Goal: Find specific page/section: Find specific page/section

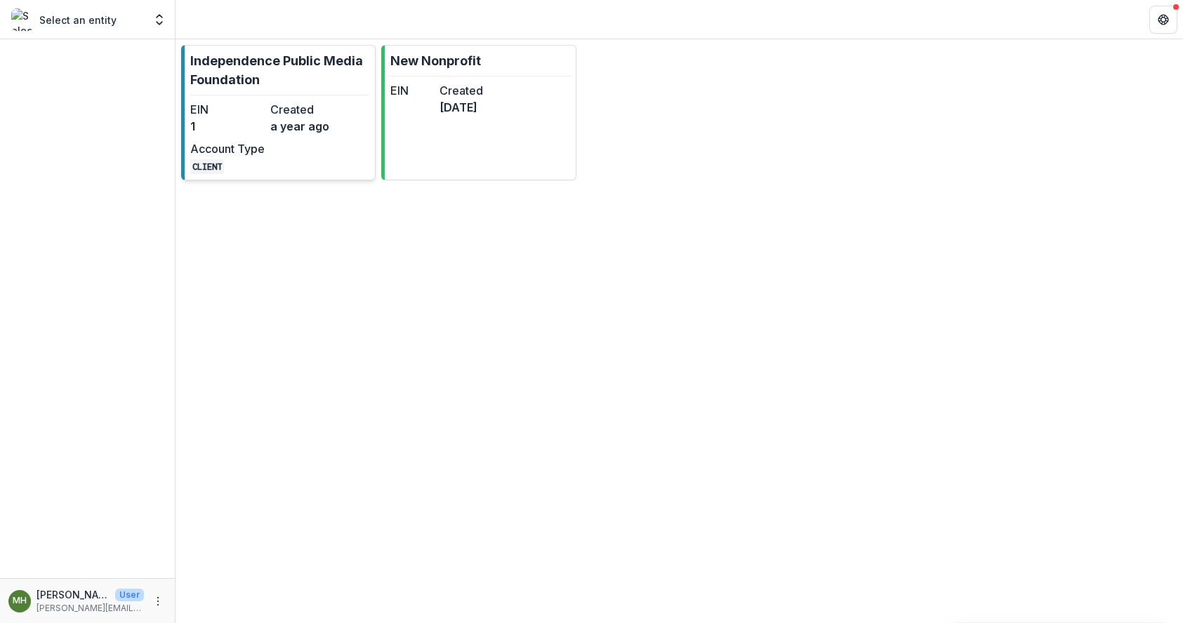
click at [304, 74] on p "Independence Public Media Foundation" at bounding box center [279, 70] width 179 height 38
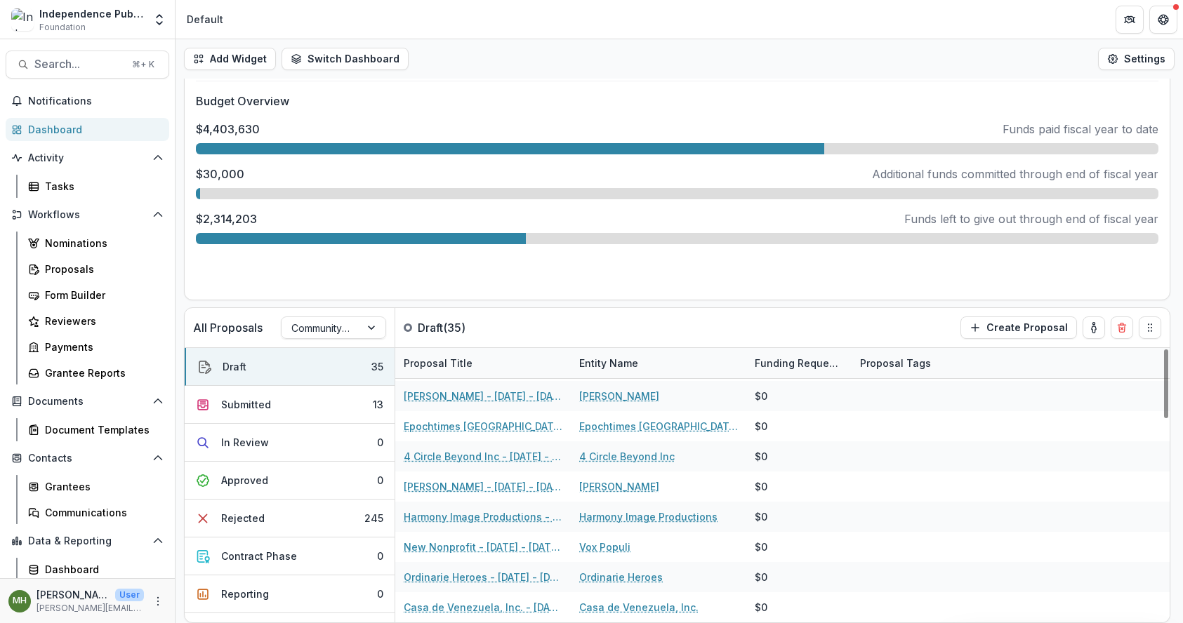
scroll to position [813, 0]
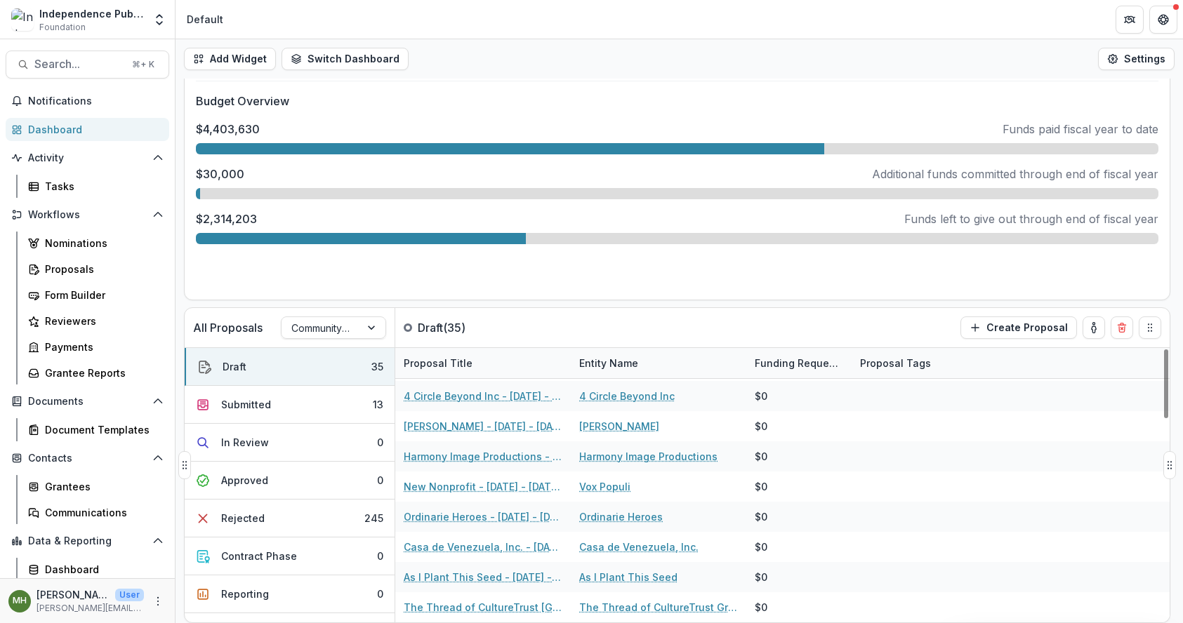
drag, startPoint x: 567, startPoint y: 367, endPoint x: 578, endPoint y: 366, distance: 11.3
click at [578, 366] on div "Proposal Title Entity Name Funding Requested Proposal Tags" at bounding box center [711, 363] width 632 height 30
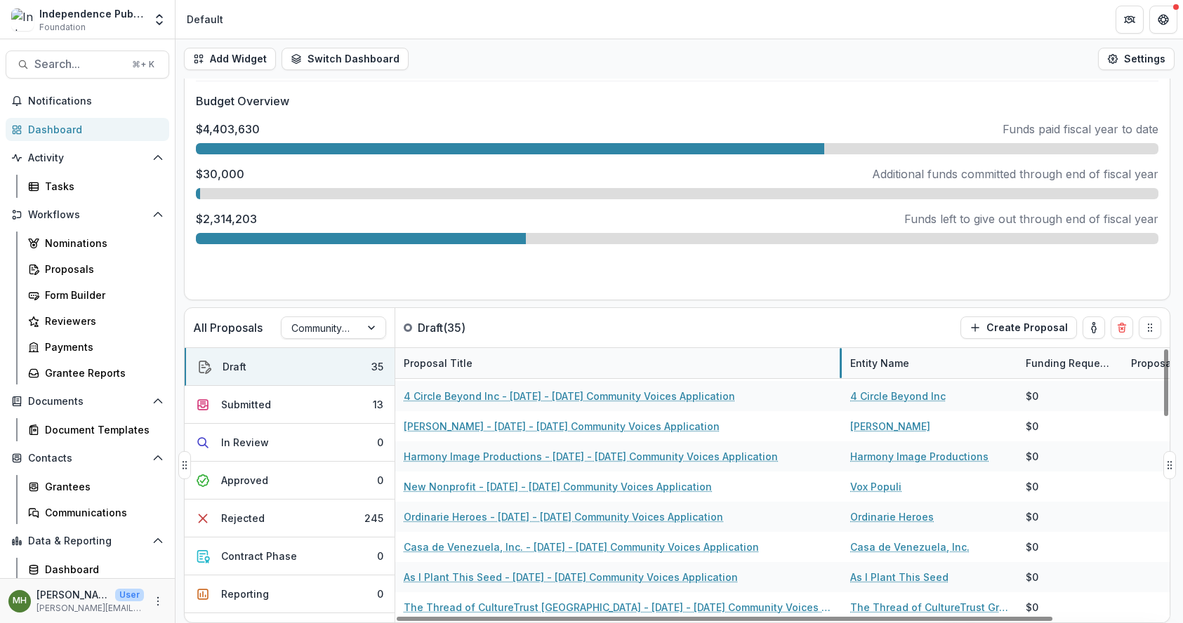
drag, startPoint x: 570, startPoint y: 366, endPoint x: 841, endPoint y: 361, distance: 271.0
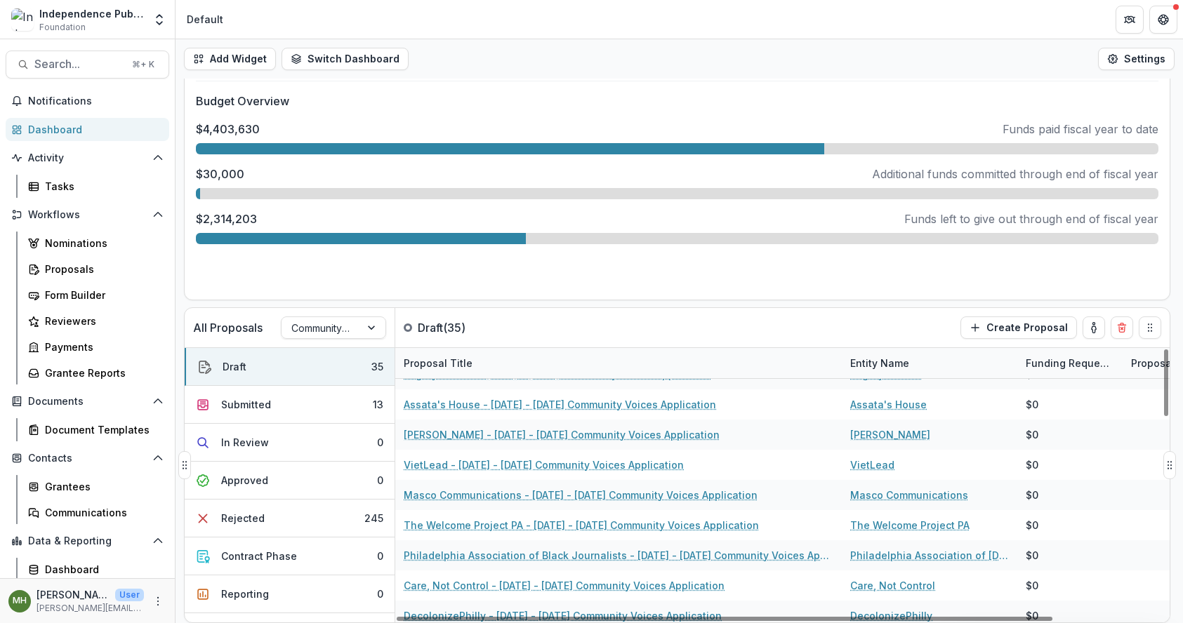
scroll to position [0, 0]
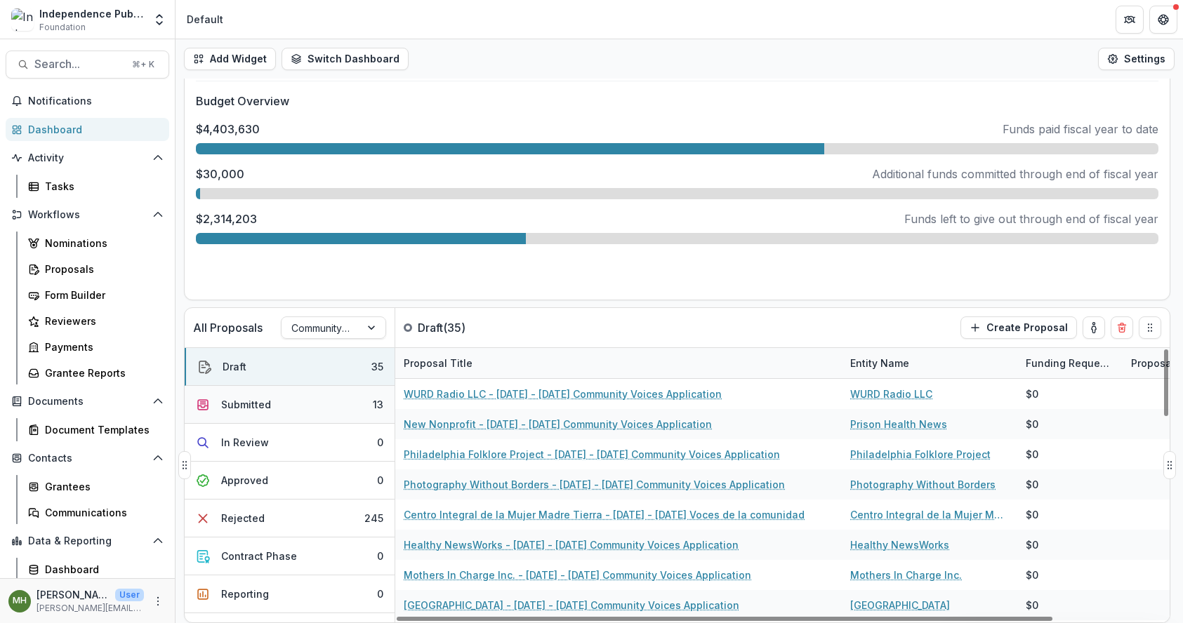
click at [317, 415] on button "Submitted 13" at bounding box center [290, 405] width 210 height 38
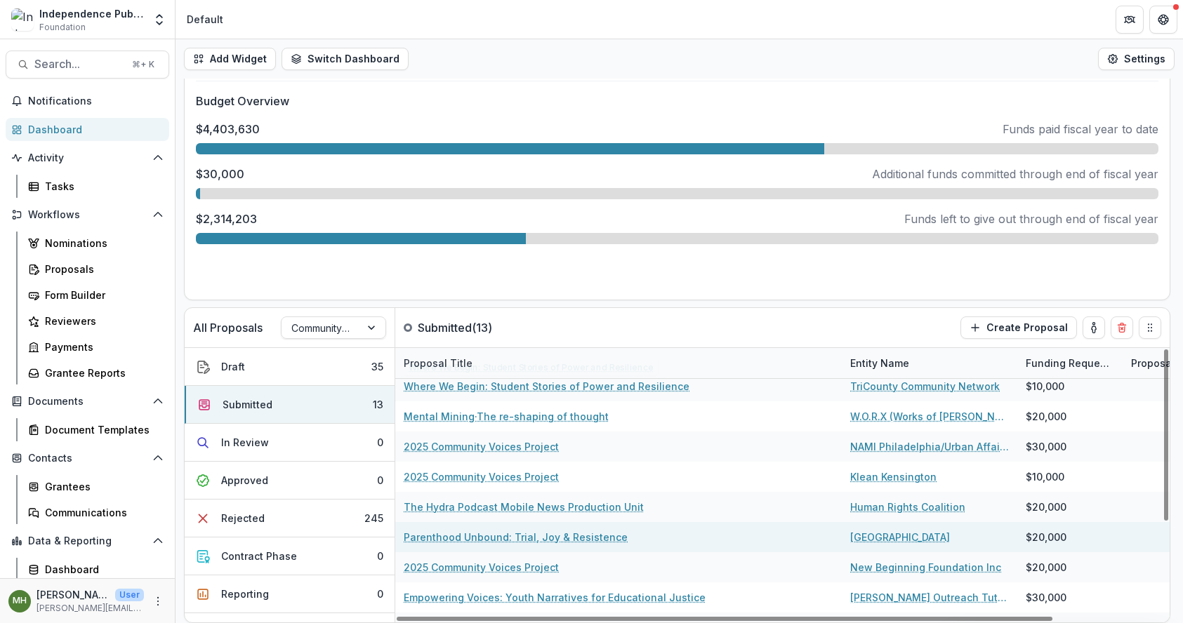
scroll to position [149, 0]
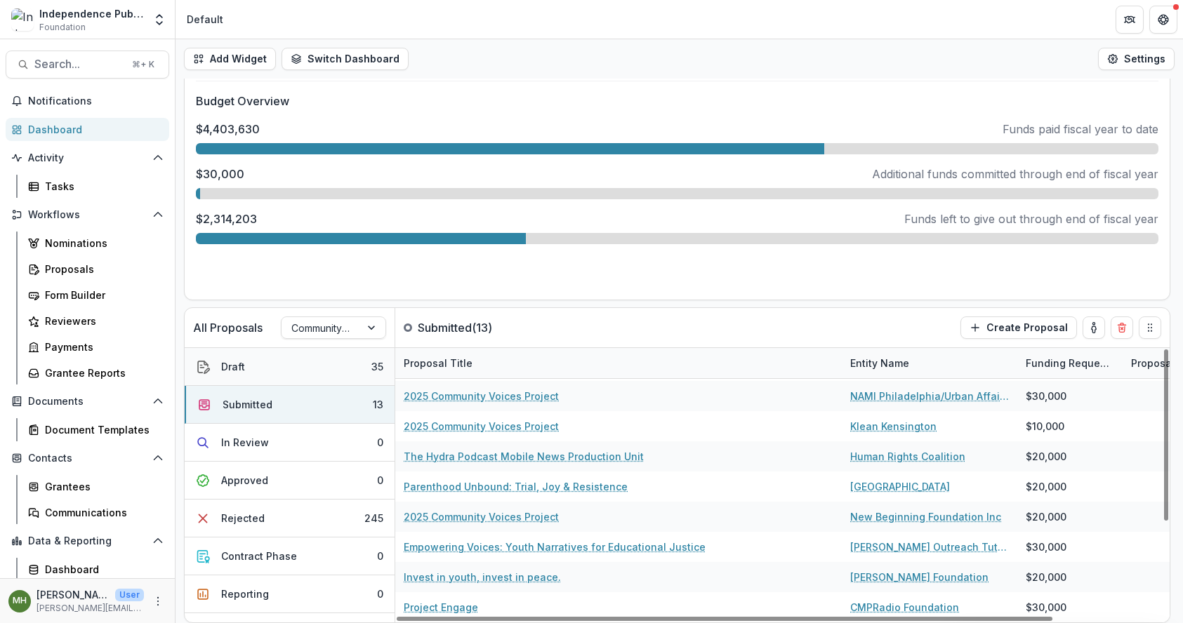
click at [267, 372] on button "Draft 35" at bounding box center [290, 367] width 210 height 38
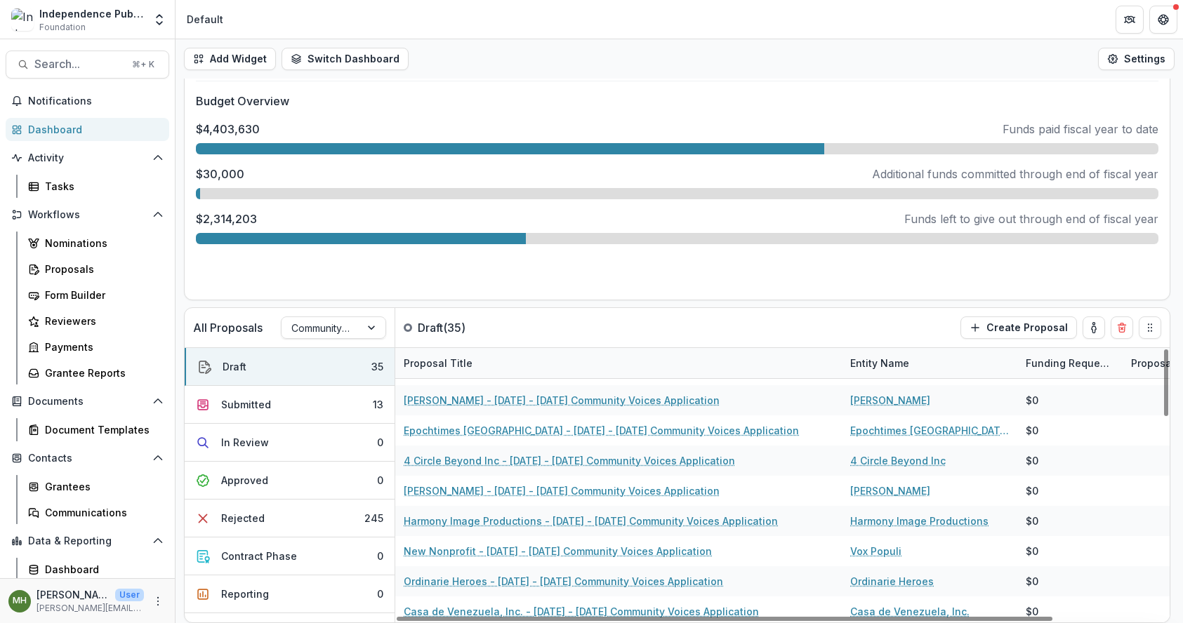
scroll to position [743, 0]
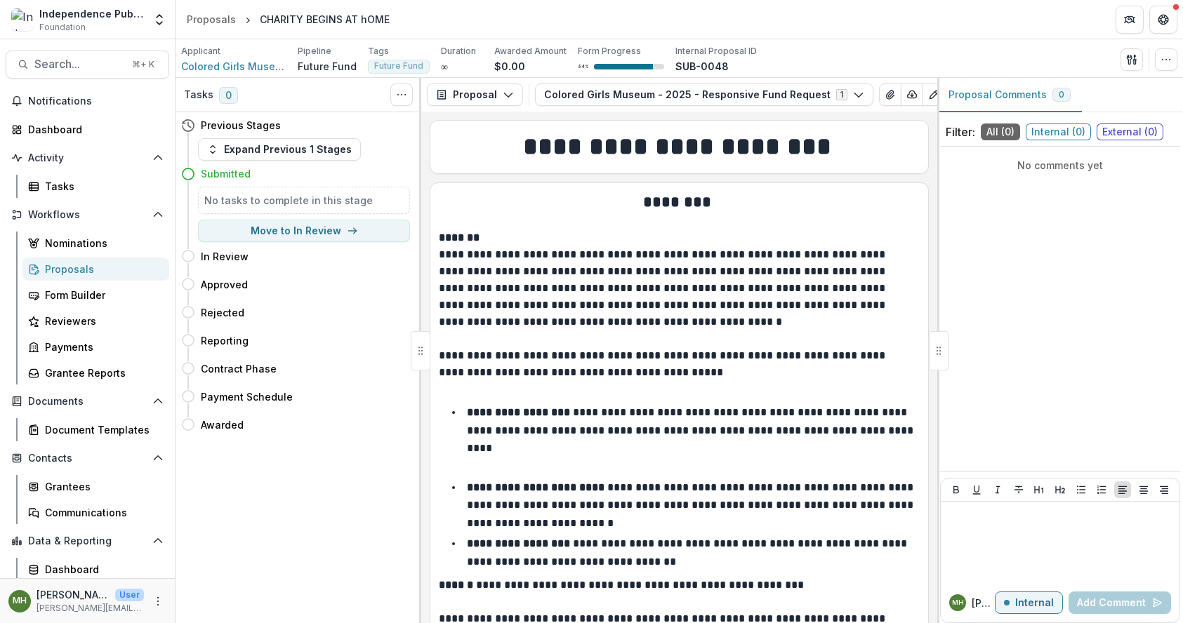
scroll to position [2643, 0]
